Goal: Transaction & Acquisition: Register for event/course

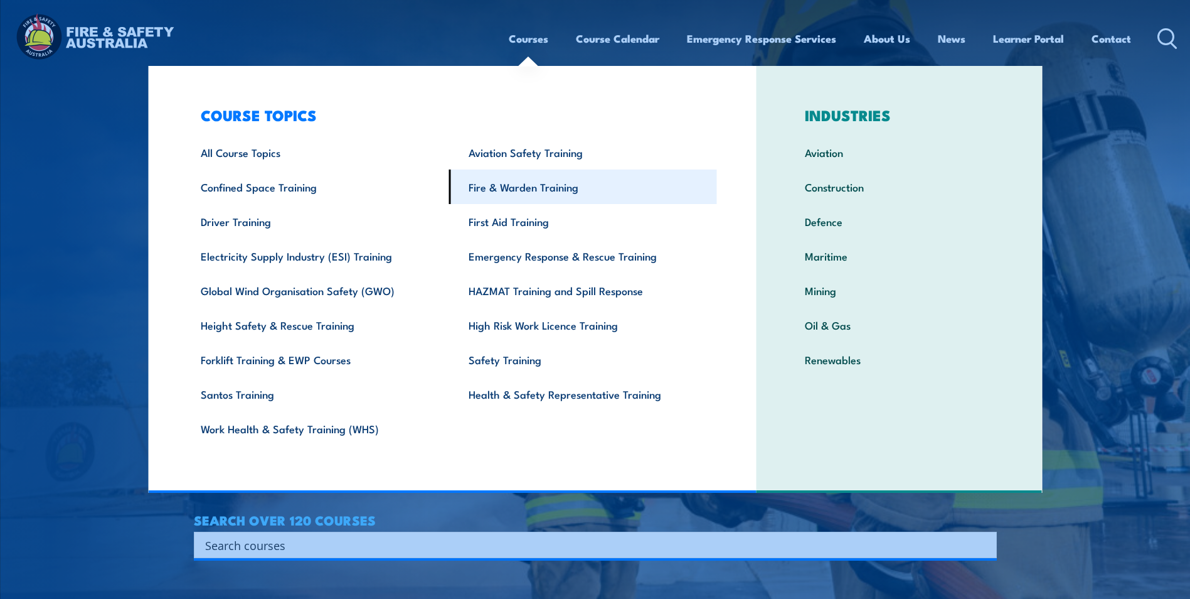
click at [560, 194] on link "Fire & Warden Training" at bounding box center [583, 186] width 268 height 35
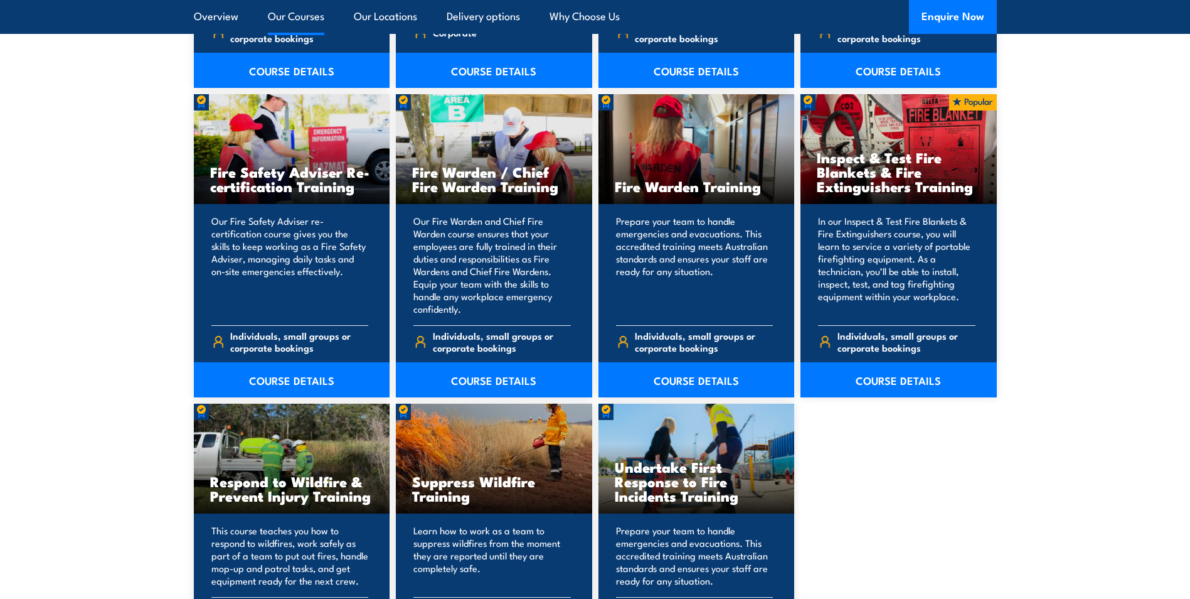
scroll to position [1694, 0]
click at [902, 380] on link "COURSE DETAILS" at bounding box center [899, 378] width 196 height 35
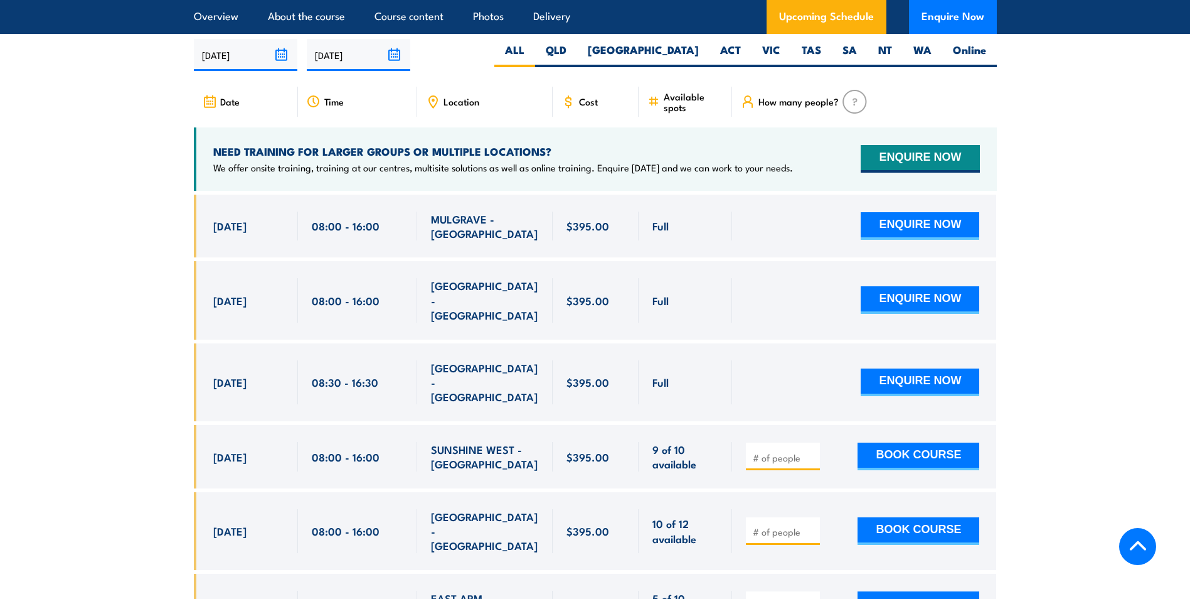
scroll to position [2196, 0]
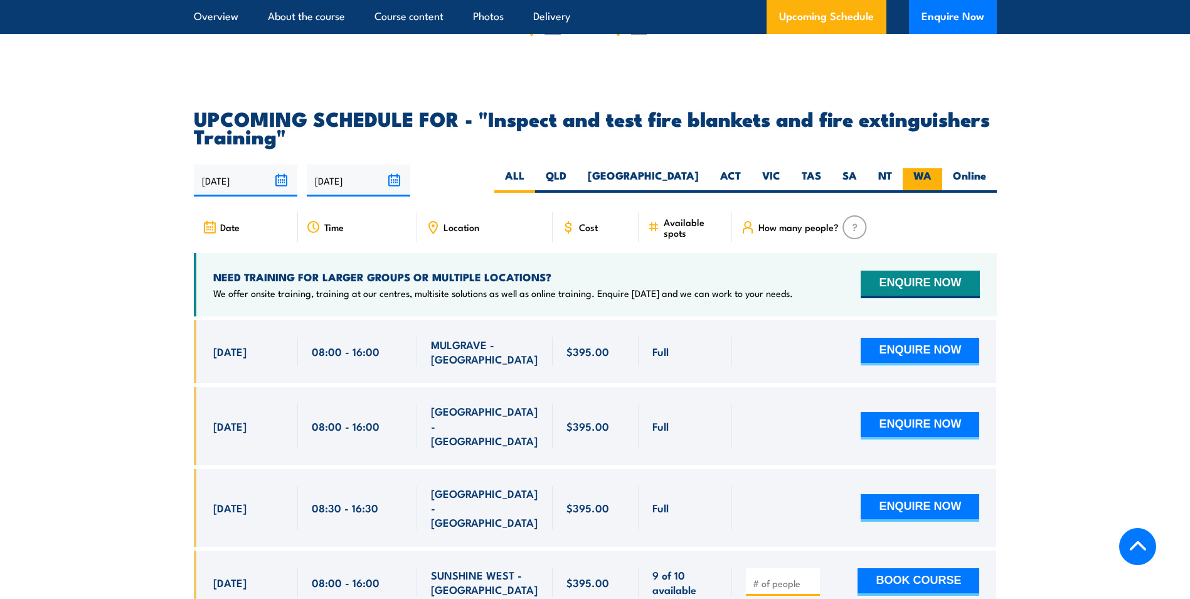
click at [927, 193] on label "WA" at bounding box center [923, 180] width 40 height 24
click at [932, 176] on input "WA" at bounding box center [936, 172] width 8 height 8
radio input "true"
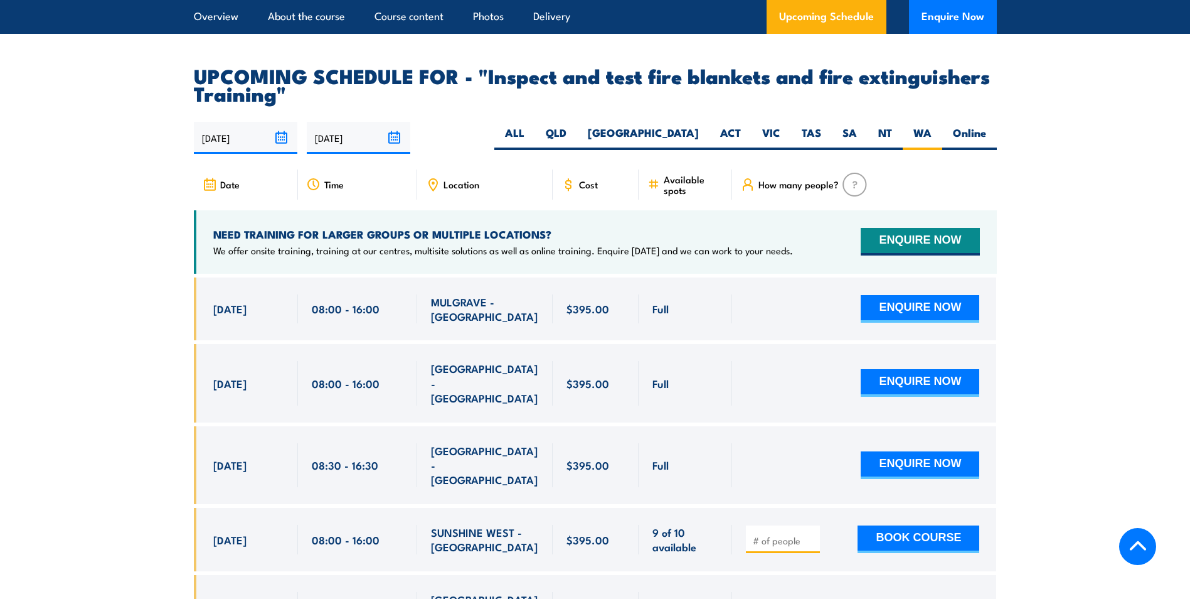
scroll to position [2322, 0]
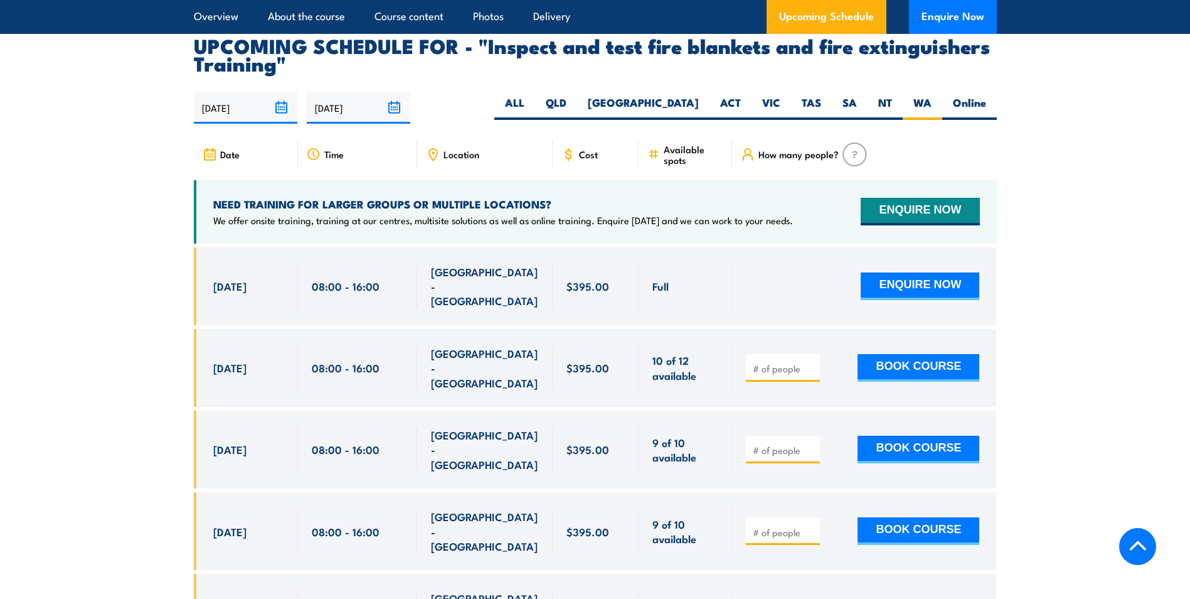
scroll to position [2268, 0]
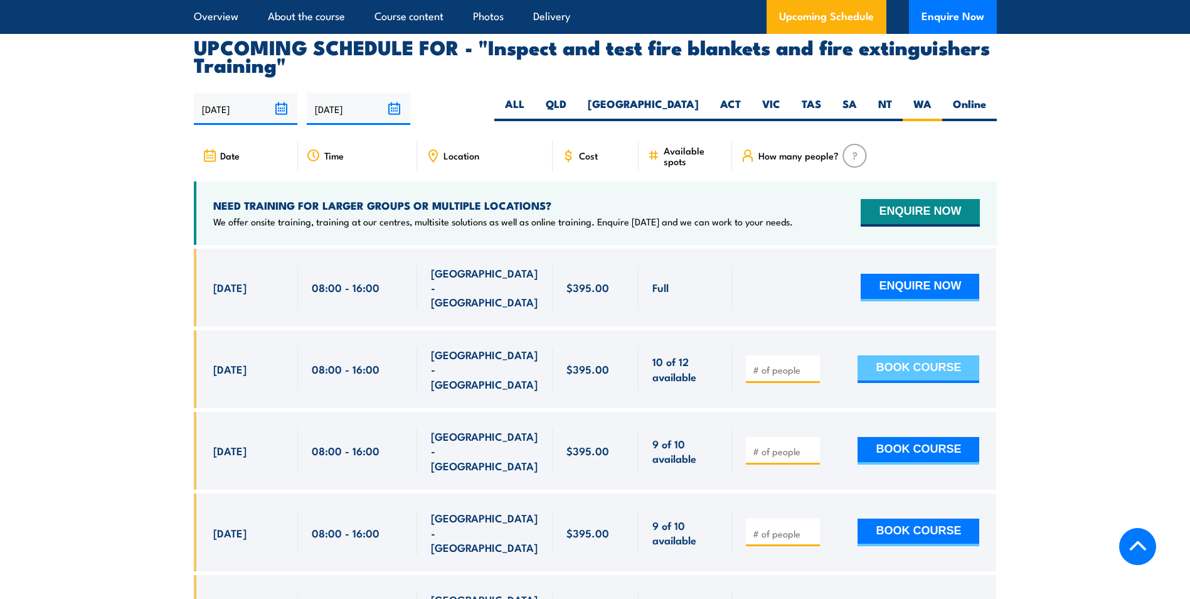
click at [928, 370] on button "BOOK COURSE" at bounding box center [919, 369] width 122 height 28
click at [810, 367] on input "1" at bounding box center [784, 369] width 63 height 13
type input "2"
click at [810, 366] on input "2" at bounding box center [784, 369] width 63 height 13
click at [943, 365] on button "BOOK COURSE" at bounding box center [919, 369] width 122 height 28
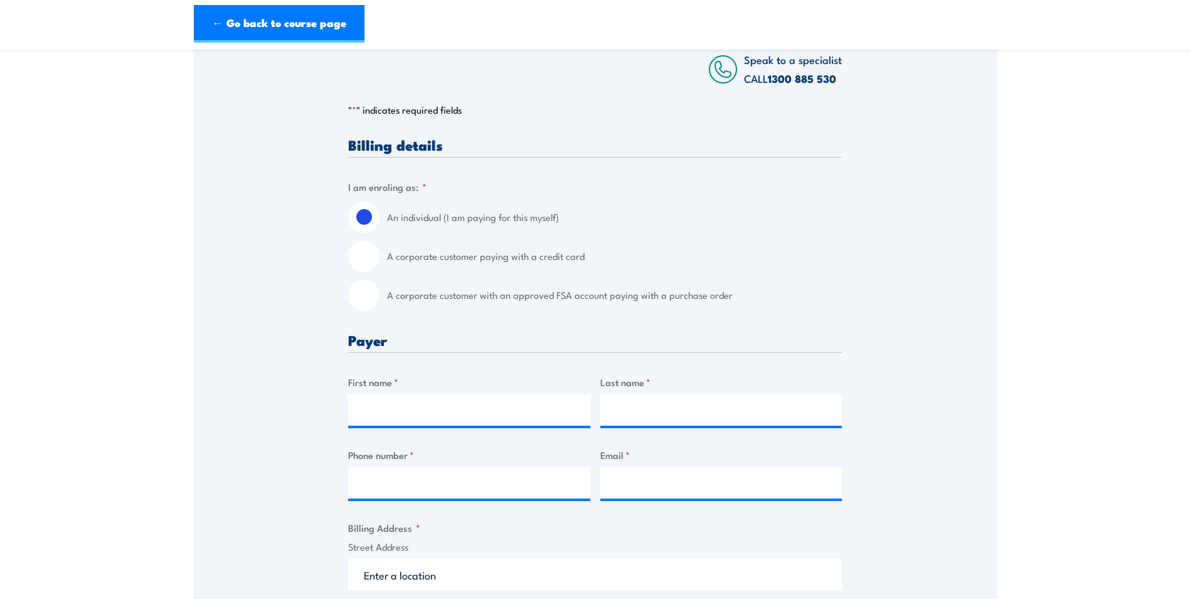
scroll to position [251, 0]
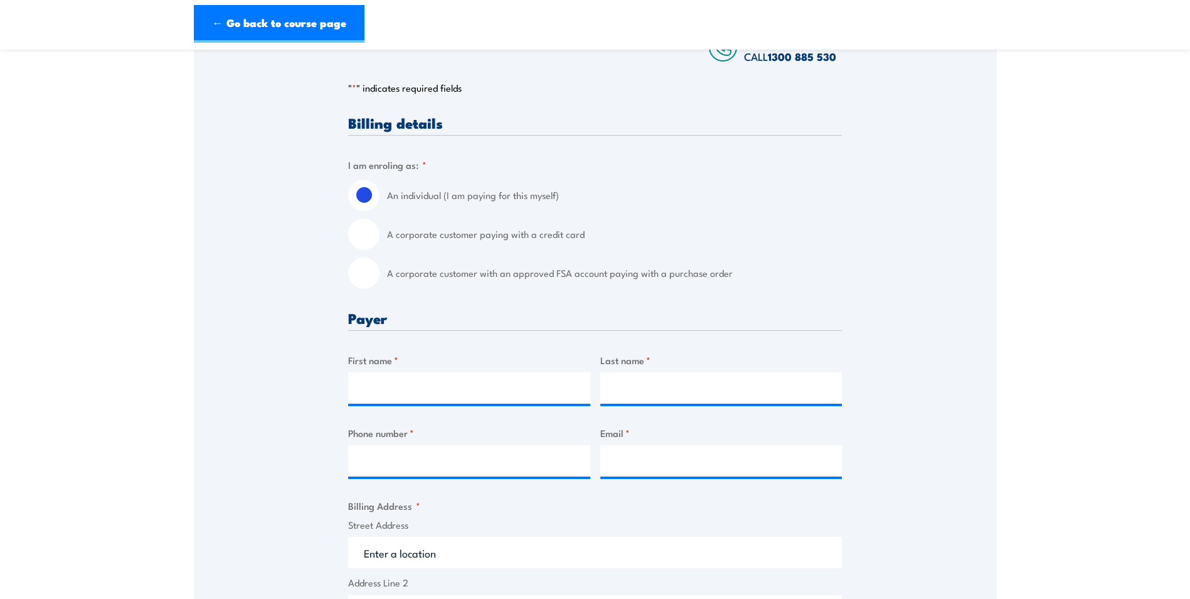
click at [369, 227] on input "A corporate customer paying with a credit card" at bounding box center [363, 233] width 31 height 31
radio input "true"
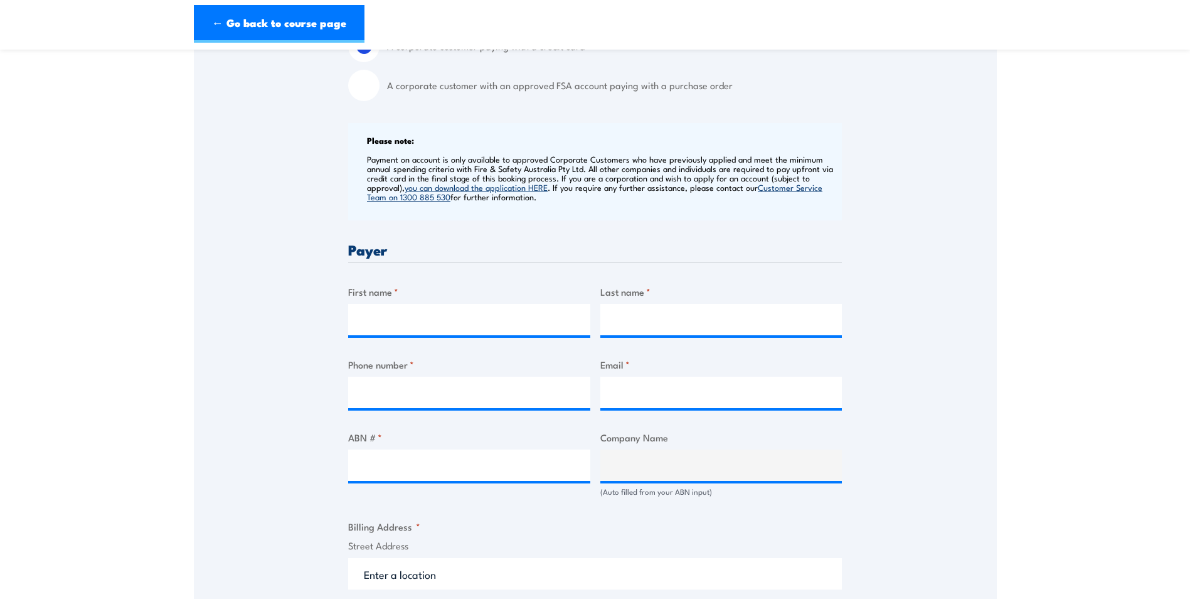
scroll to position [439, 0]
click at [397, 318] on input "First name *" at bounding box center [469, 318] width 242 height 31
type input "Alannah"
type input "Dinsdale"
type input "0455686748"
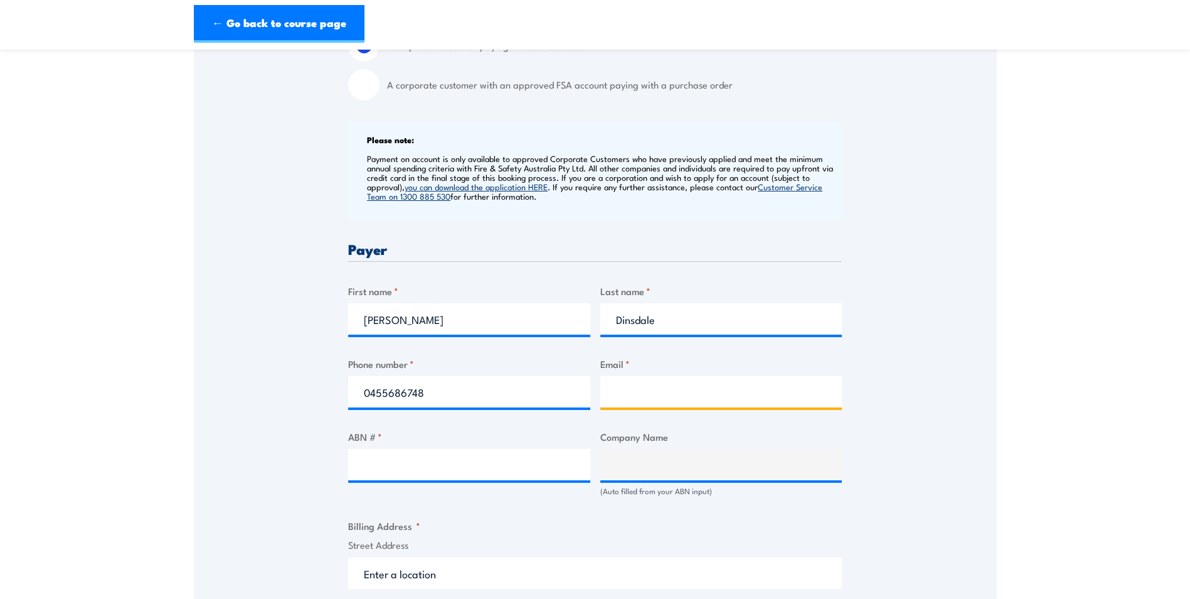
type input "alannah.dinsdale@genus.com.au"
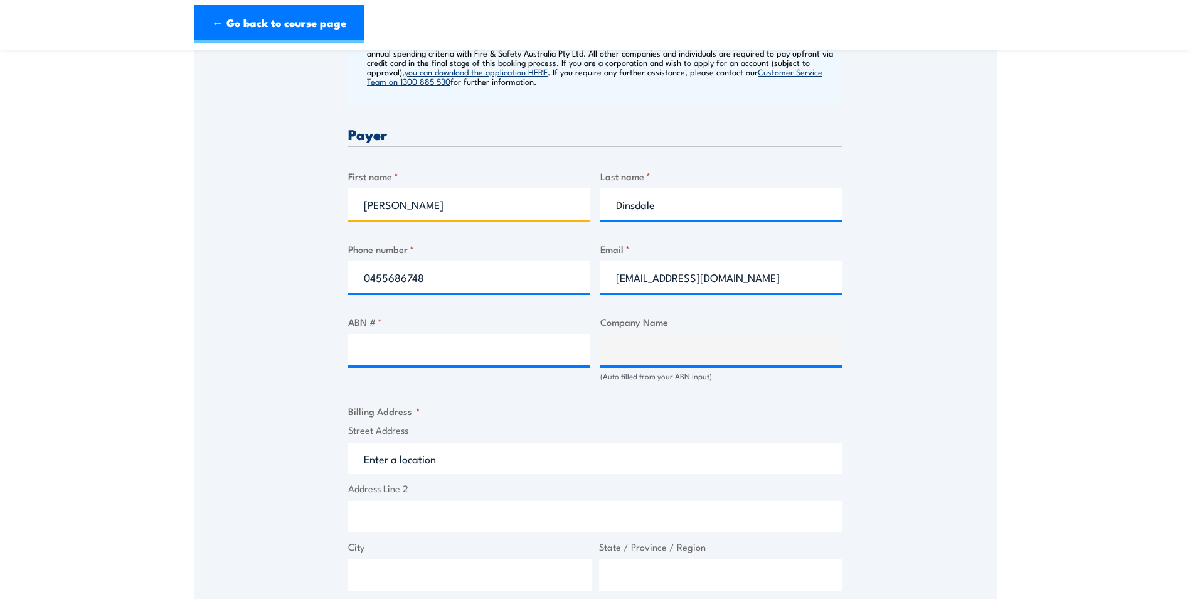
scroll to position [565, 0]
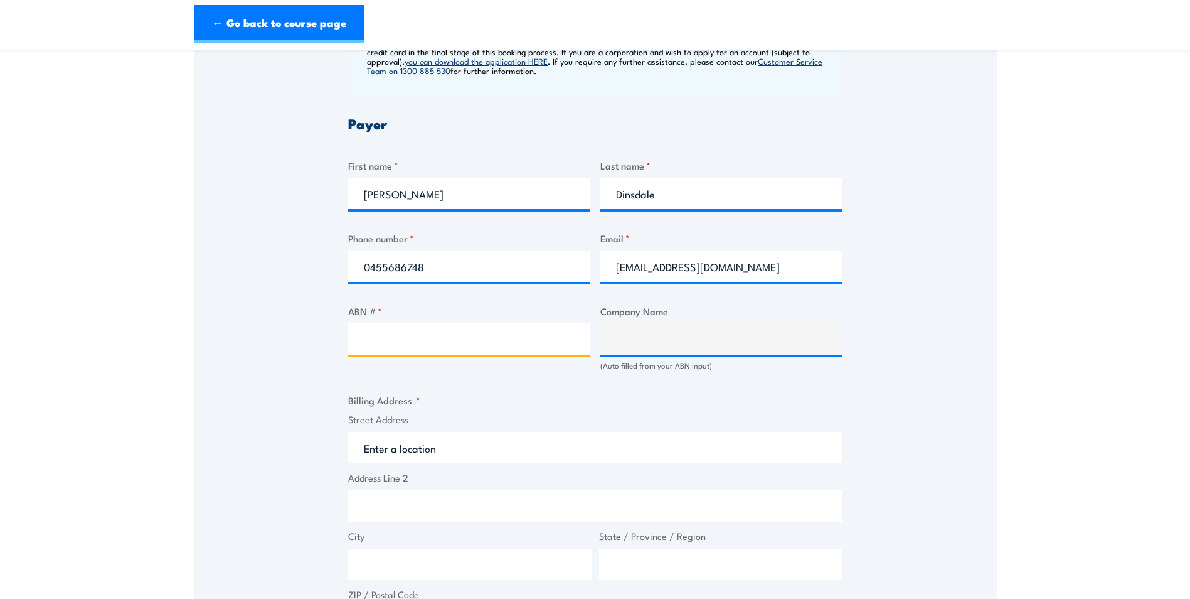
click at [378, 334] on input "ABN # *" at bounding box center [469, 338] width 242 height 31
type input "20135293793"
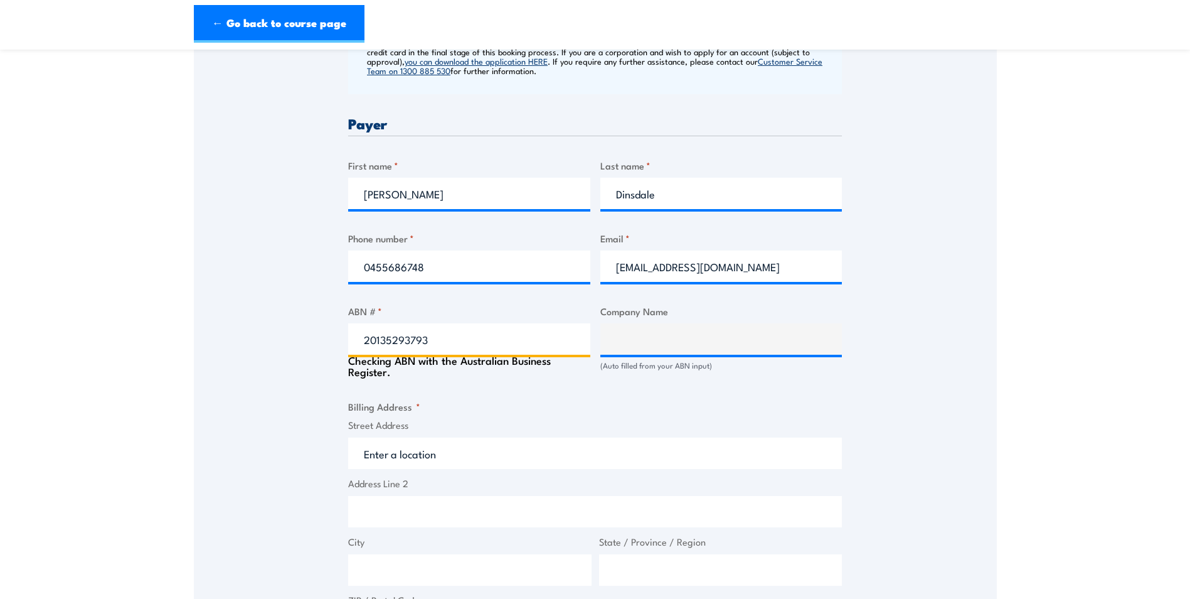
type input "GENUS INFRASTRUCTURE PTY LTD"
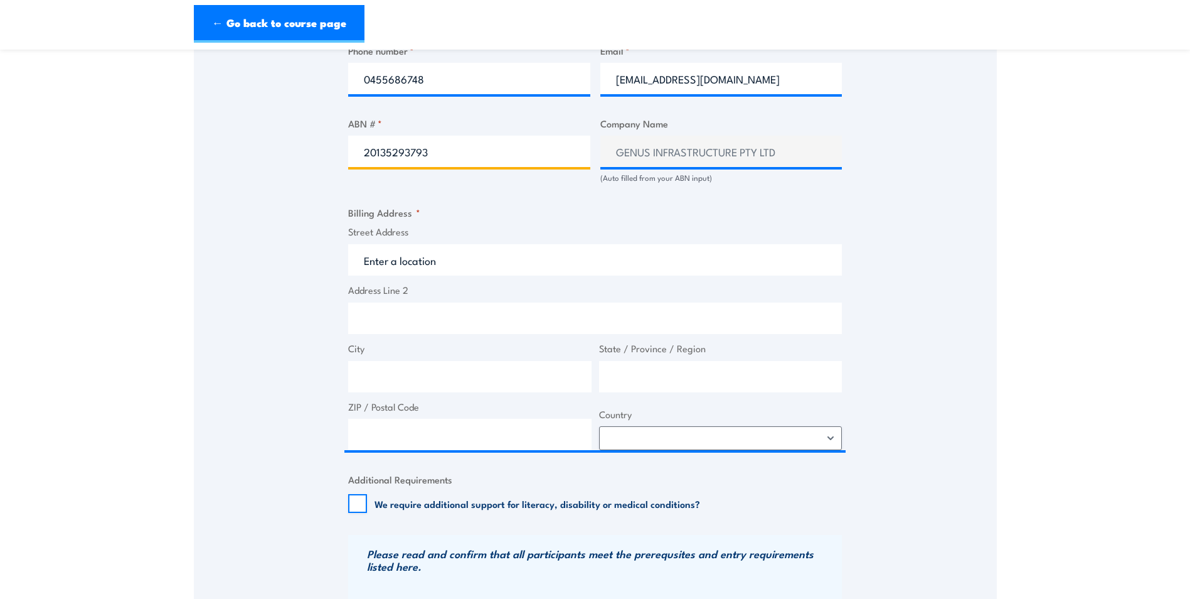
scroll to position [753, 0]
type input "20135293793"
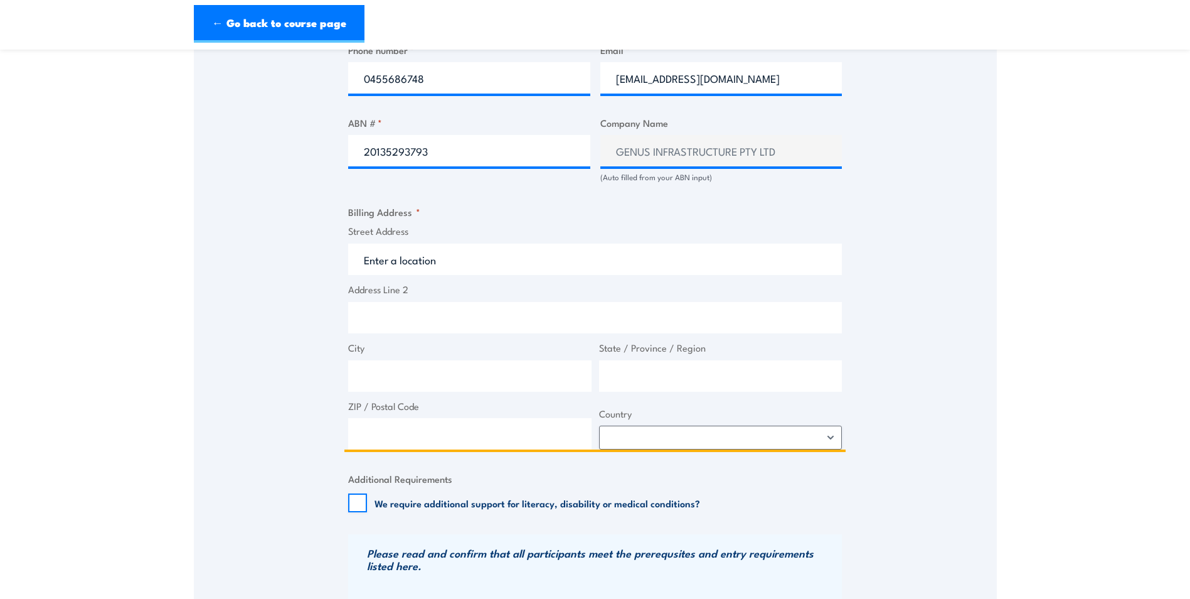
click at [410, 254] on input "Street Address" at bounding box center [595, 258] width 494 height 31
type input "11 Cooper Ave"
type input "Kenwick"
type input "Western Australia"
type input "6107"
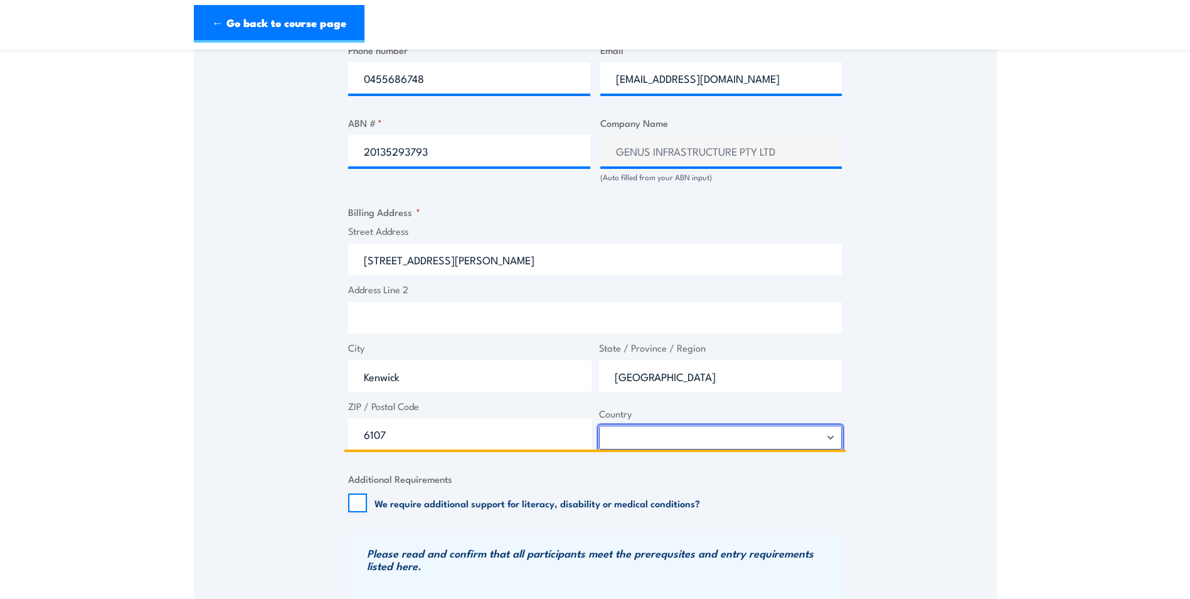
select select "Australia"
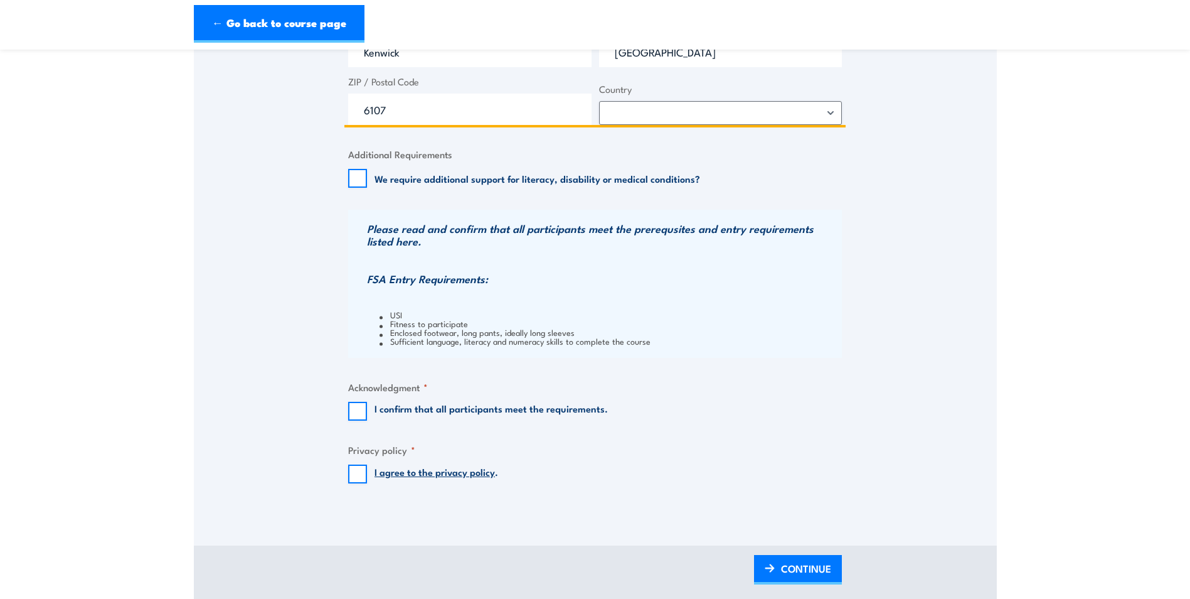
scroll to position [1192, 0]
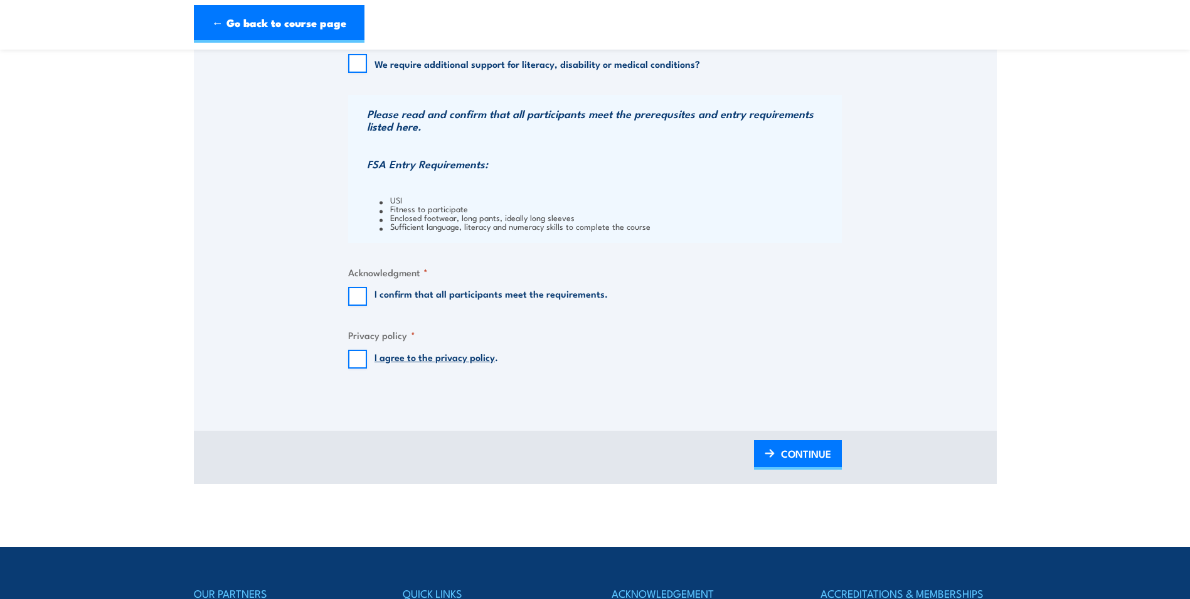
click at [426, 287] on label "I confirm that all participants meet the requirements." at bounding box center [491, 296] width 233 height 19
click at [367, 287] on input "I confirm that all participants meet the requirements." at bounding box center [357, 296] width 19 height 19
checkbox input "true"
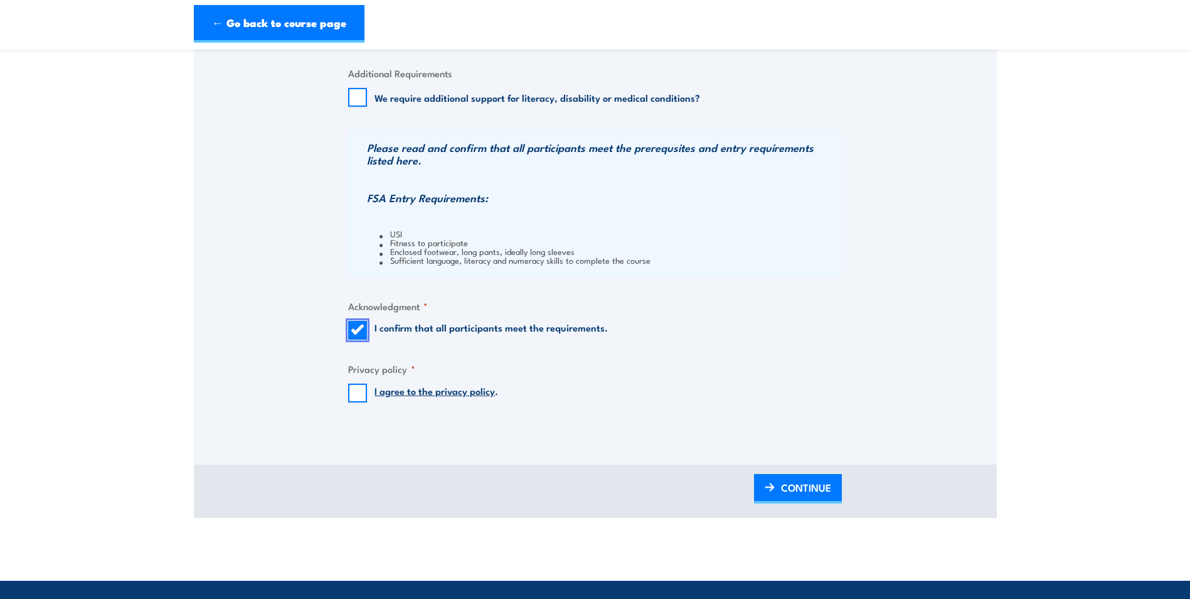
scroll to position [1130, 0]
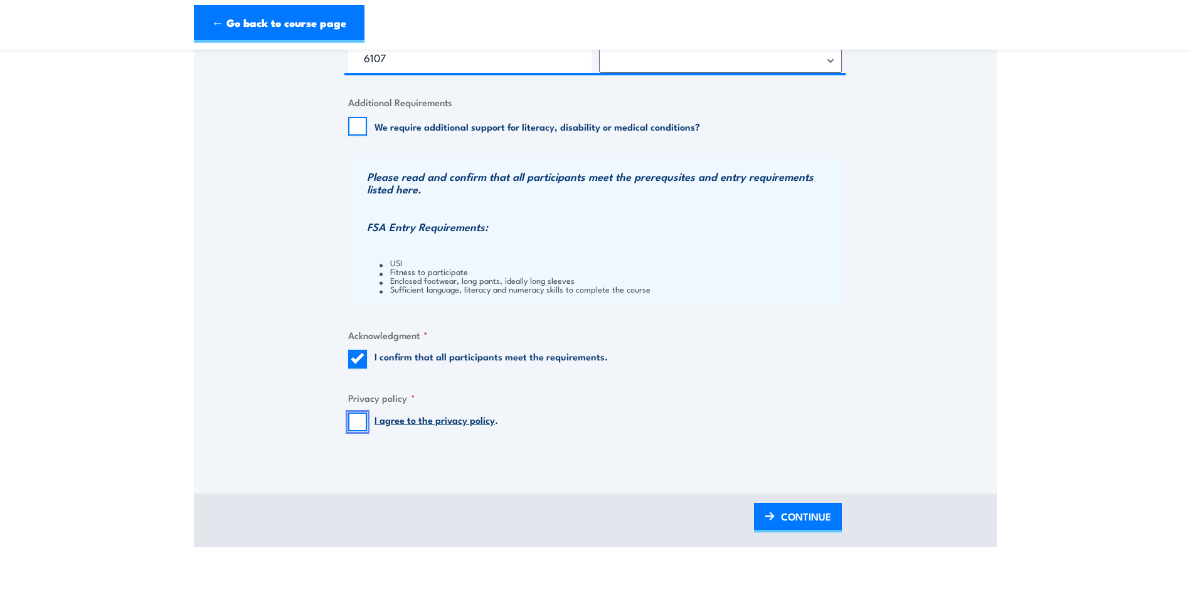
drag, startPoint x: 363, startPoint y: 417, endPoint x: 429, endPoint y: 432, distance: 67.7
click at [364, 416] on input "I agree to the privacy policy ." at bounding box center [357, 421] width 19 height 19
checkbox input "true"
click at [819, 524] on span "CONTINUE" at bounding box center [806, 516] width 50 height 33
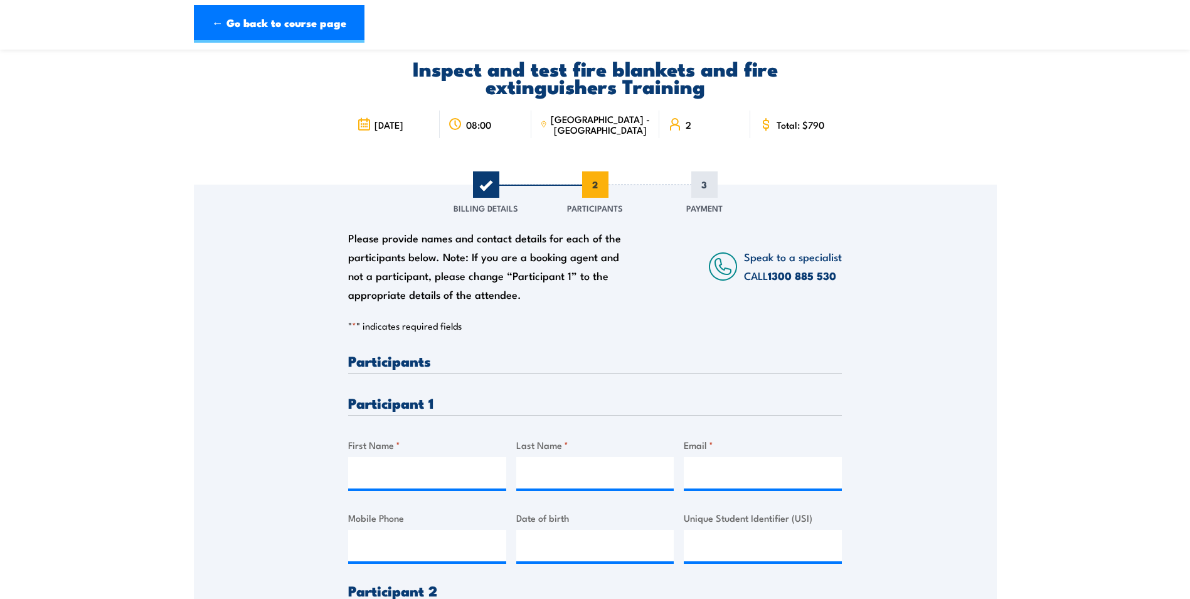
scroll to position [126, 0]
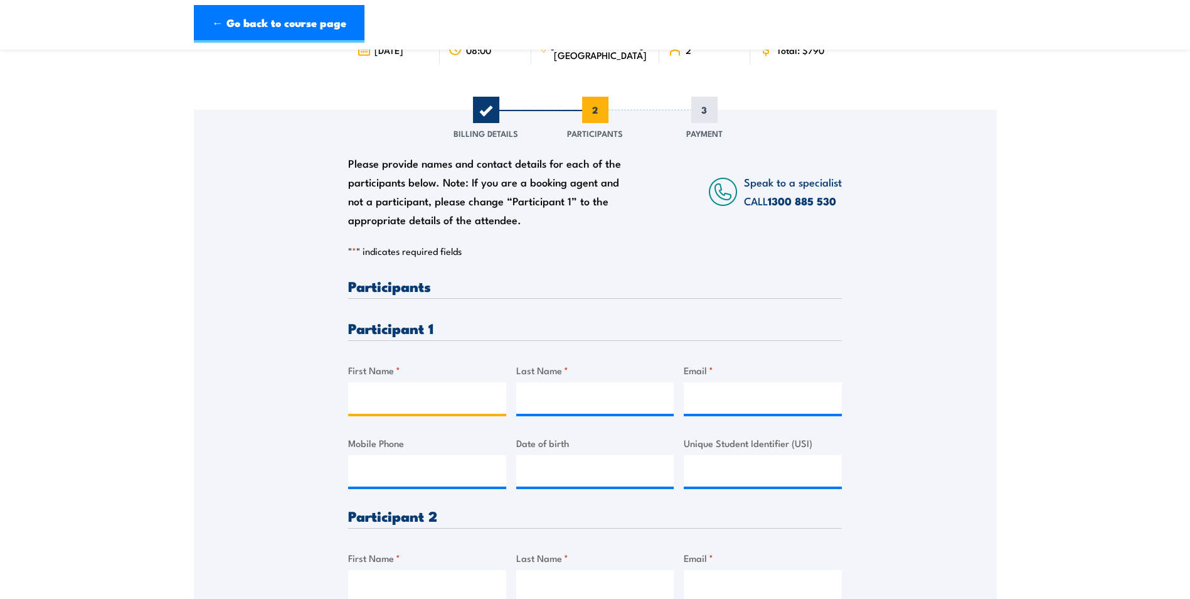
click at [365, 390] on input "First Name *" at bounding box center [427, 397] width 158 height 31
type input "Adam"
type input "Johnston"
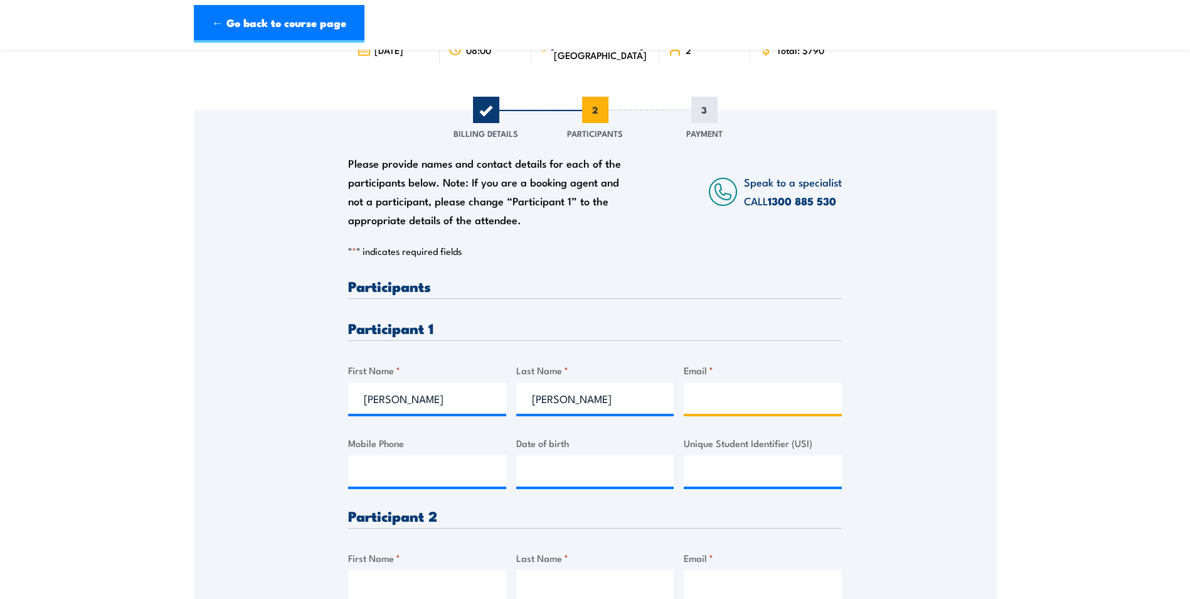
type input "adam.johnston@genus.com.au"
type input "0439097220"
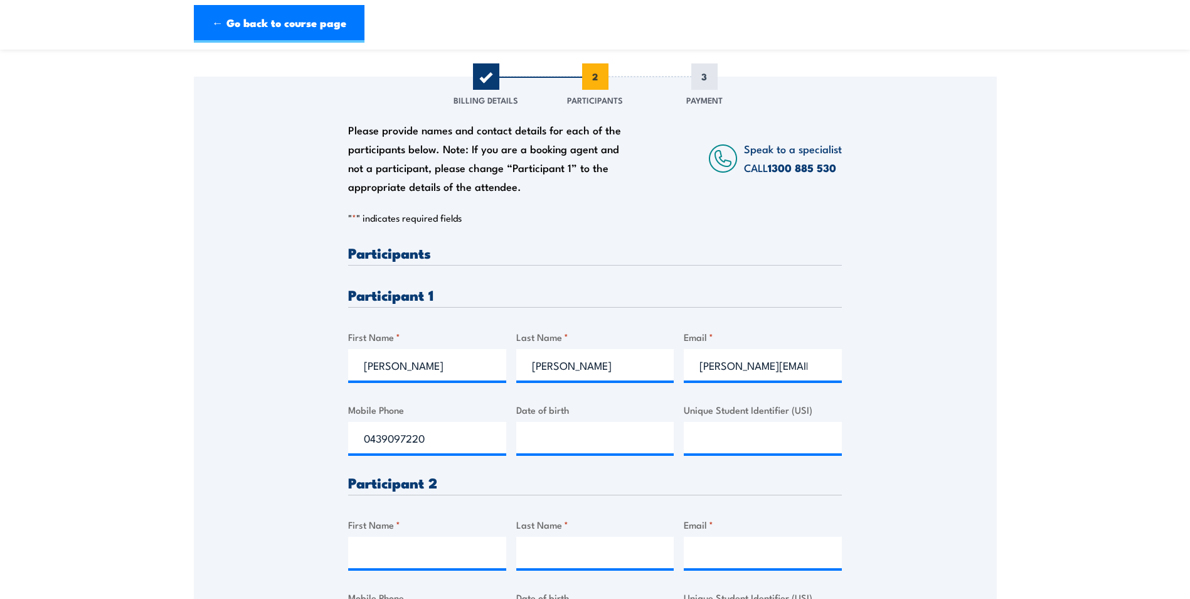
scroll to position [251, 0]
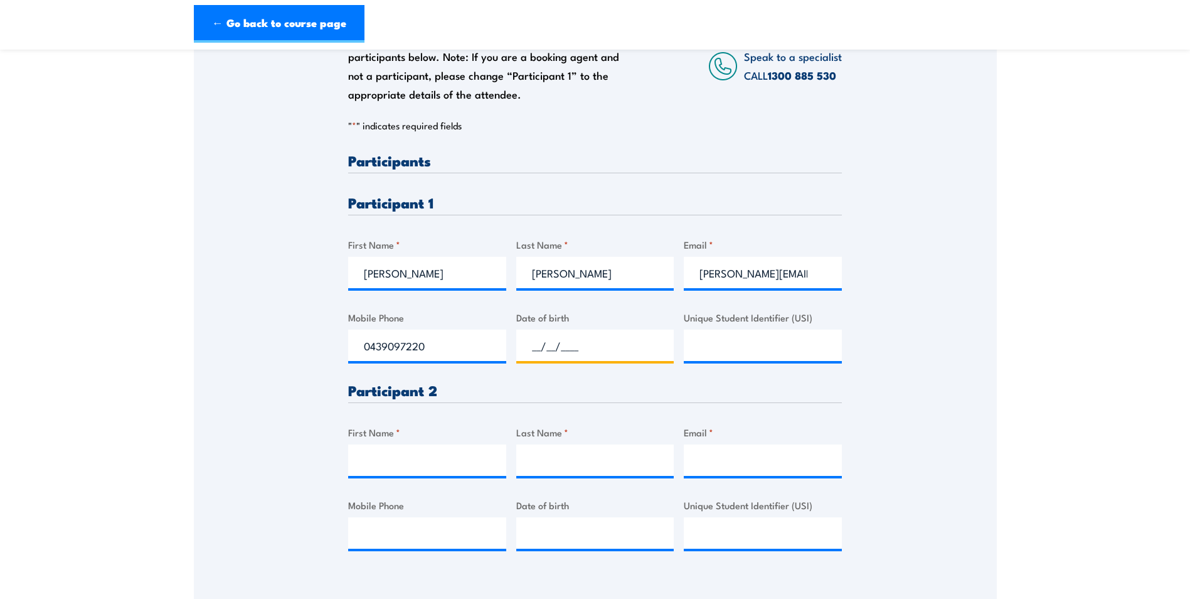
click at [530, 343] on input "__/__/____" at bounding box center [595, 344] width 158 height 31
type input "02/08/1998"
click at [695, 346] on input "Unique Student Identifier (USI)" at bounding box center [763, 344] width 158 height 31
click at [690, 346] on input "Unique Student Identifier (USI)" at bounding box center [763, 344] width 158 height 31
paste input "374HXXWKSM"
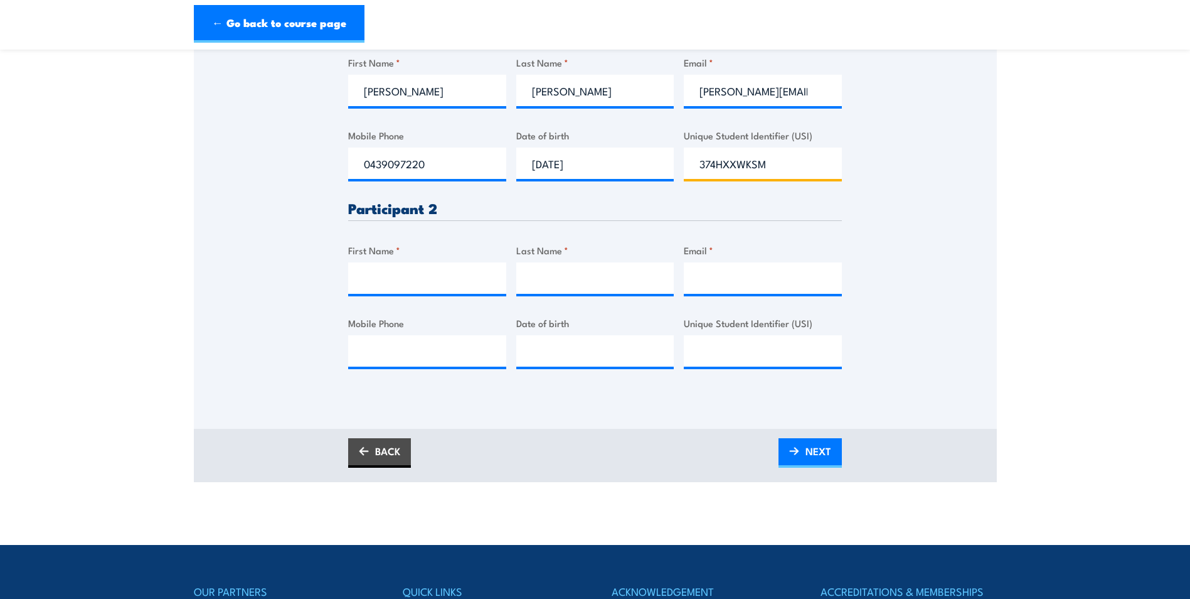
scroll to position [439, 0]
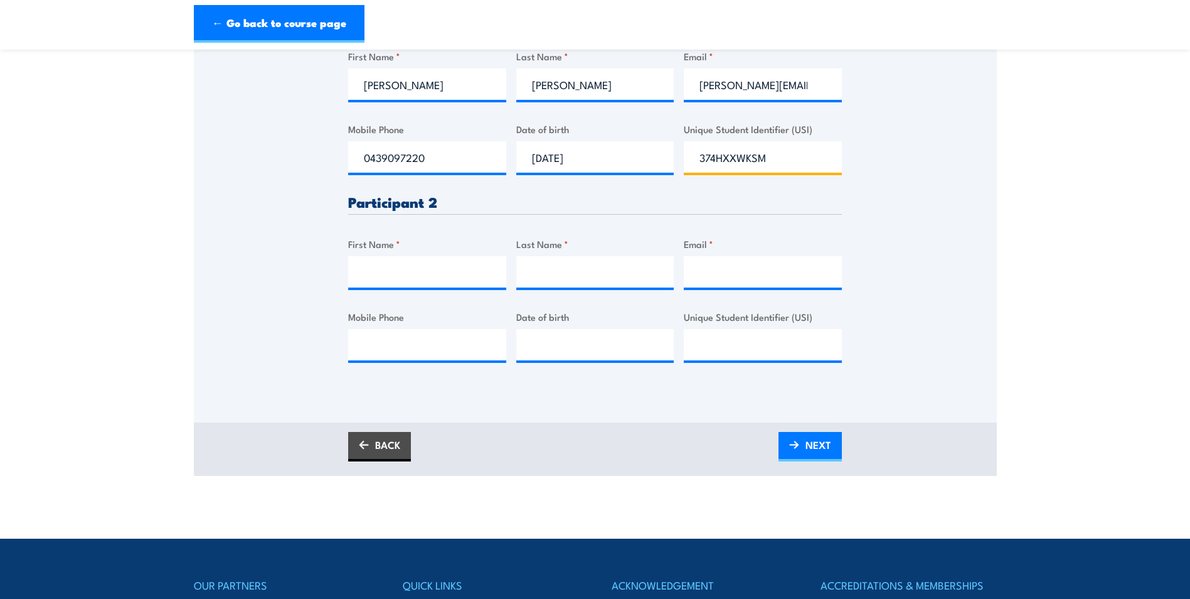
type input "374HXXWKSM"
click at [379, 270] on input "First Name *" at bounding box center [427, 271] width 158 height 31
type input "Louie"
type input "Caballero"
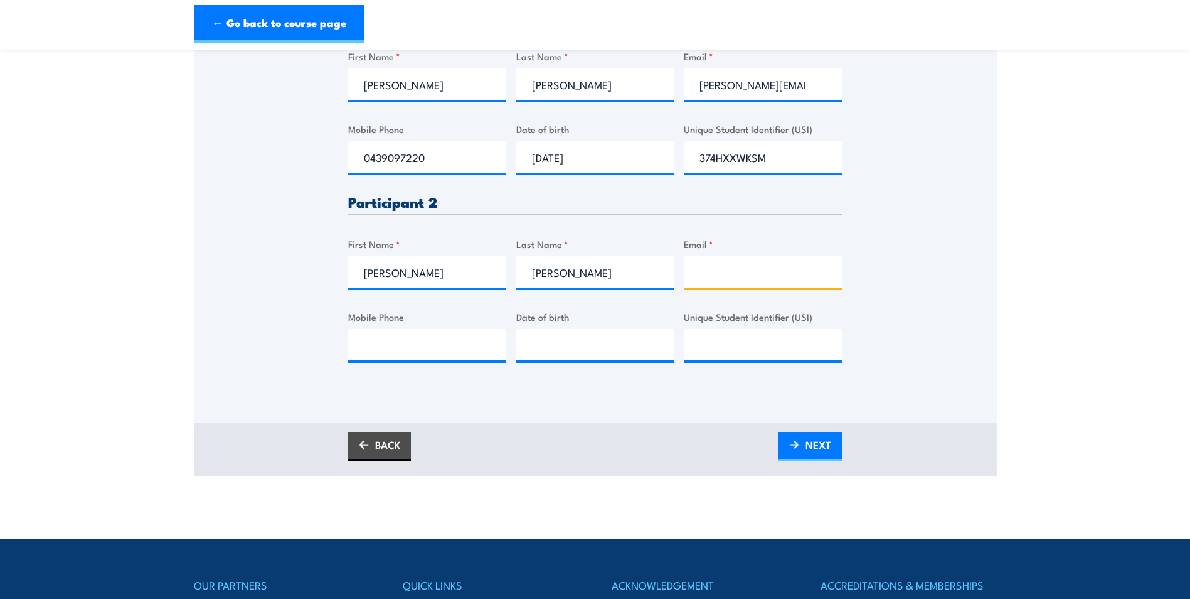
type input "louie.caballero@genus.com.au"
type input "0466603688"
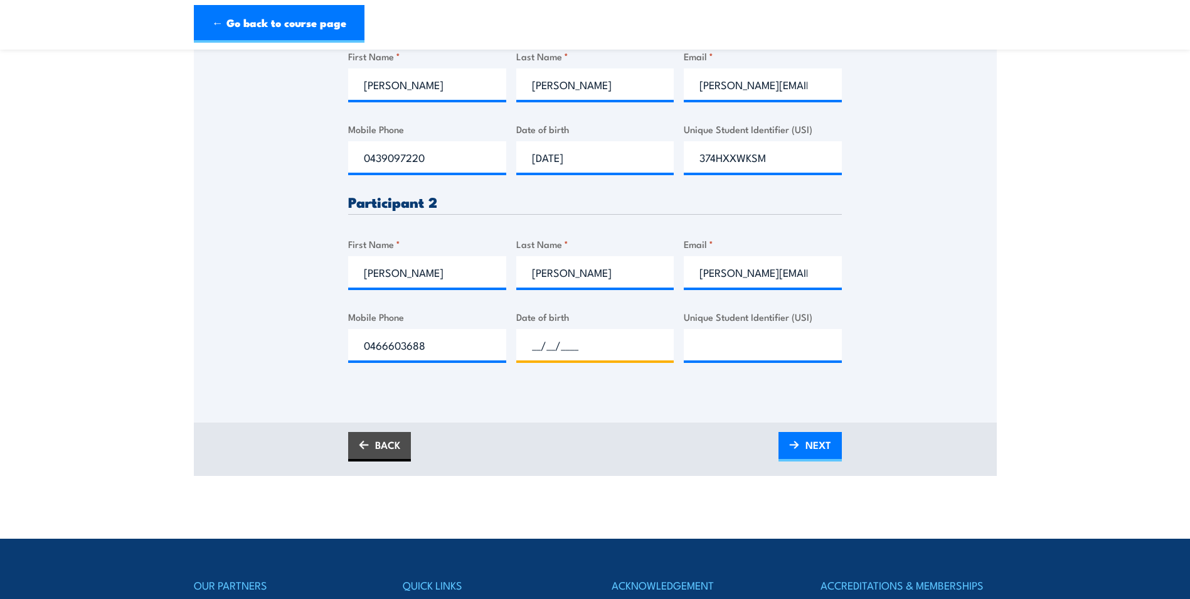
click at [521, 342] on input "__/__/____" at bounding box center [595, 344] width 158 height 31
type input "19/09/1986"
click at [809, 451] on span "NEXT" at bounding box center [819, 444] width 26 height 33
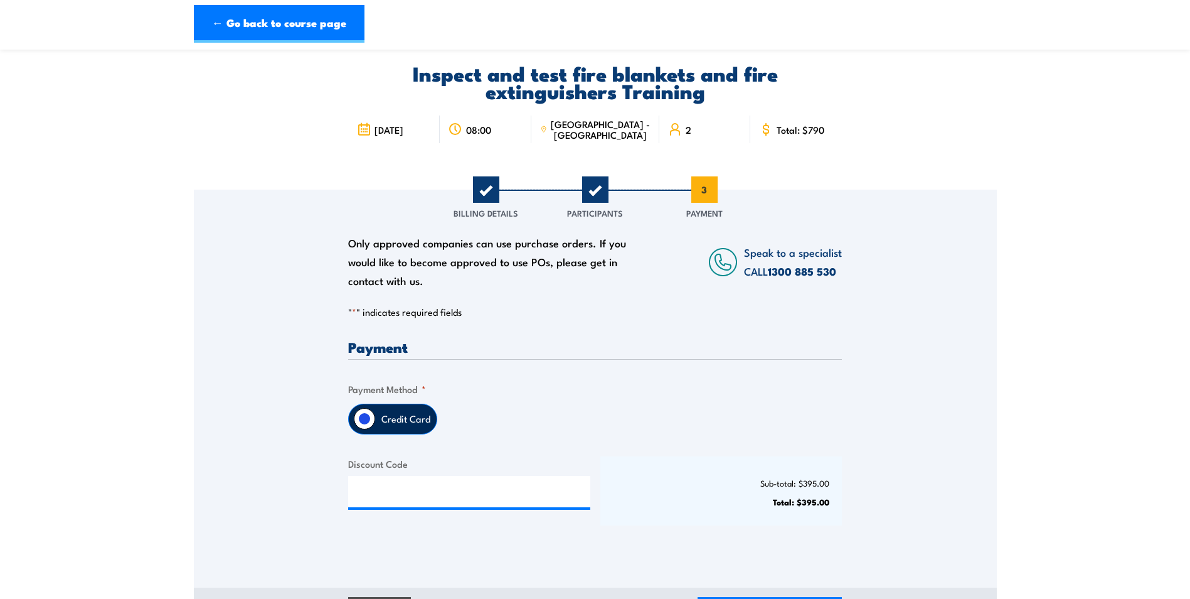
scroll to position [126, 0]
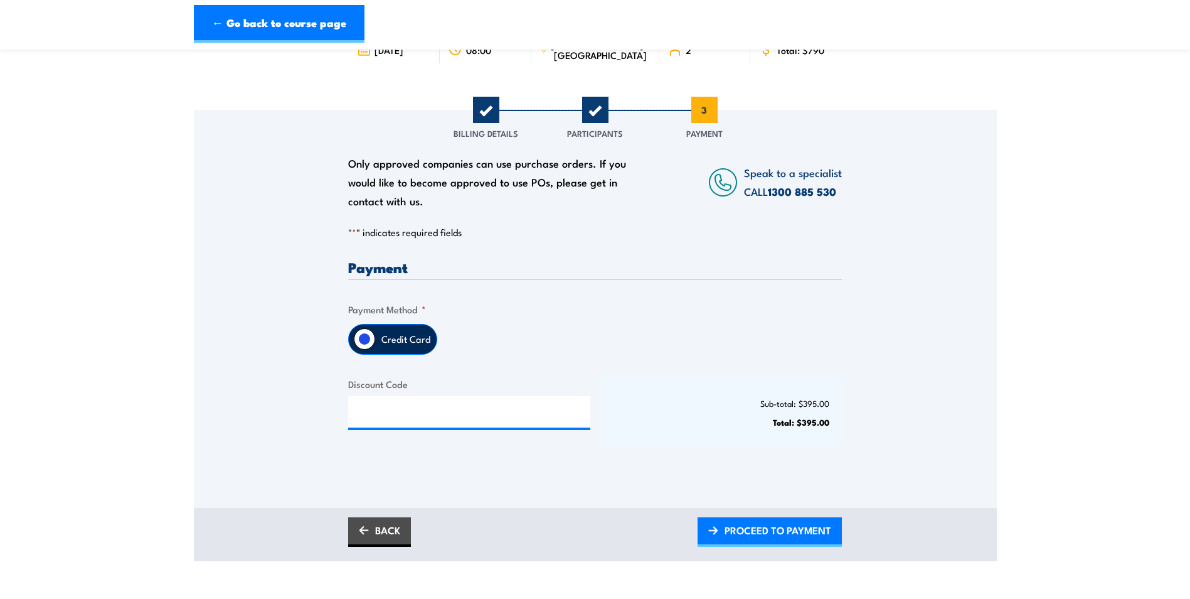
click at [382, 335] on label "Credit Card" at bounding box center [406, 338] width 62 height 29
click at [375, 335] on input "Credit Card" at bounding box center [364, 338] width 21 height 21
click at [361, 337] on input "Credit Card" at bounding box center [364, 338] width 21 height 21
click at [758, 525] on span "PROCEED TO PAYMENT" at bounding box center [778, 529] width 107 height 33
